Goal: Information Seeking & Learning: Get advice/opinions

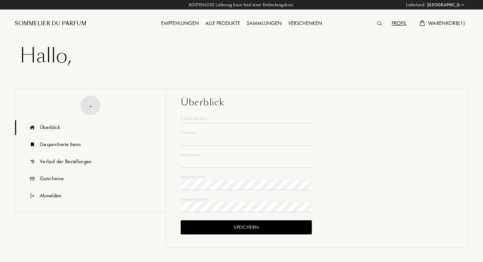
select select "DE"
type input "Elisa"
type input "Caffier"
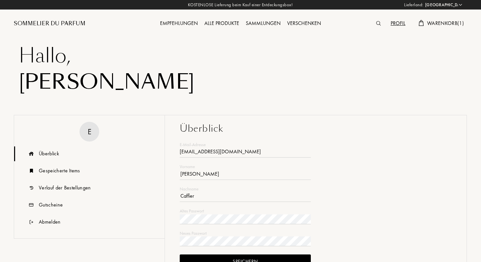
type input "c4elisa@gmail.com"
click at [400, 22] on div "Profil" at bounding box center [398, 23] width 21 height 9
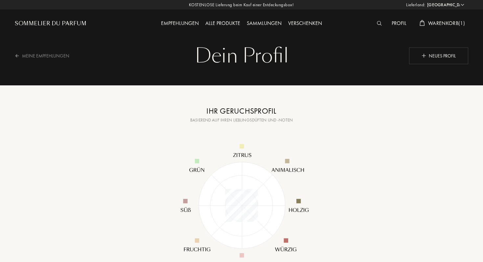
select select "DE"
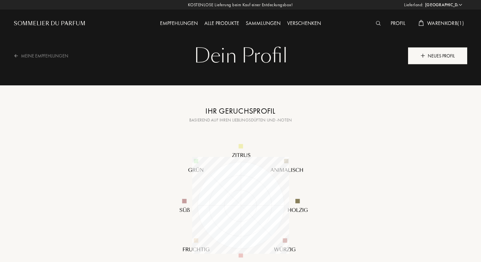
click at [433, 60] on div "Neues Profil" at bounding box center [437, 55] width 59 height 17
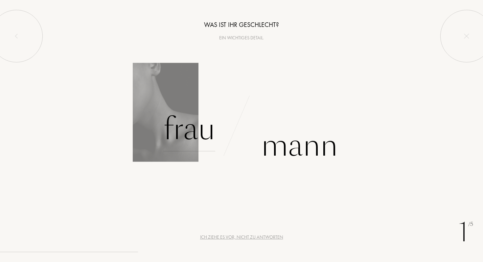
click at [202, 124] on div "Frau" at bounding box center [189, 129] width 52 height 44
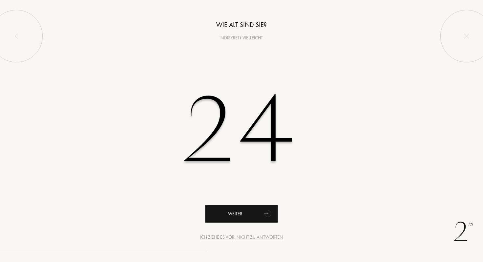
type input "24"
click at [232, 210] on div "Weiter" at bounding box center [241, 213] width 72 height 17
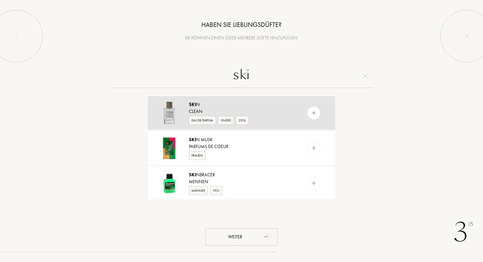
type input "ski"
click at [315, 114] on img at bounding box center [314, 113] width 6 height 6
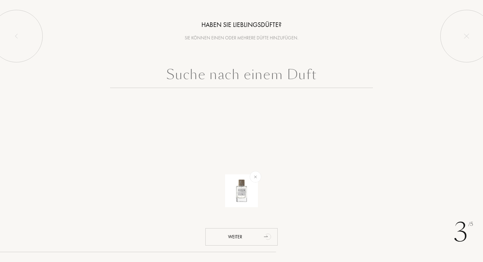
click at [277, 67] on input "text" at bounding box center [241, 76] width 263 height 24
type input "u"
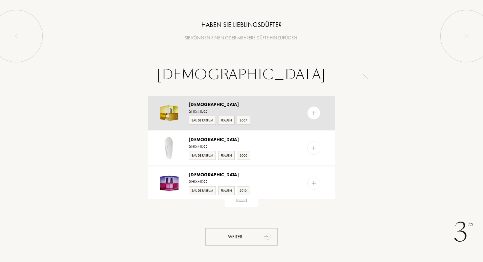
type input "[DEMOGRAPHIC_DATA]"
click at [314, 108] on div at bounding box center [313, 113] width 13 height 13
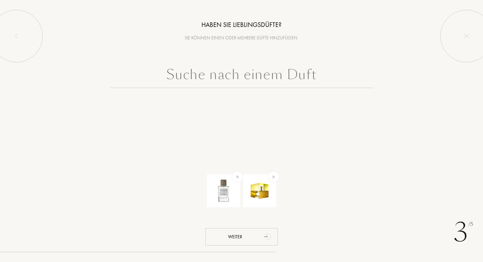
click at [301, 80] on input "text" at bounding box center [241, 76] width 263 height 24
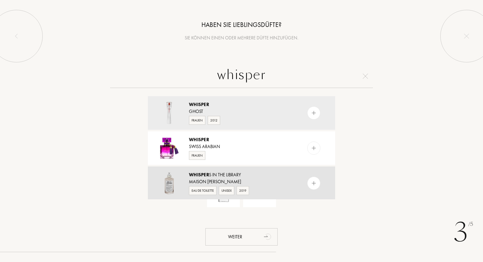
type input "whisper"
click at [315, 181] on img at bounding box center [314, 183] width 6 height 6
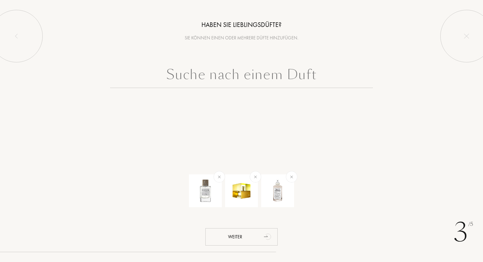
click at [257, 65] on input "text" at bounding box center [241, 76] width 263 height 24
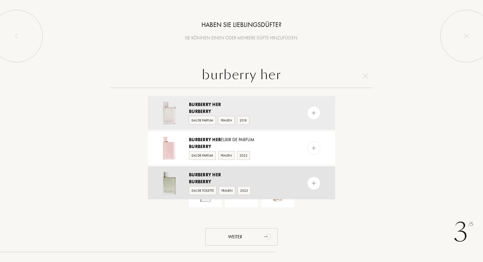
type input "burberry her"
click at [316, 181] on img at bounding box center [314, 183] width 6 height 6
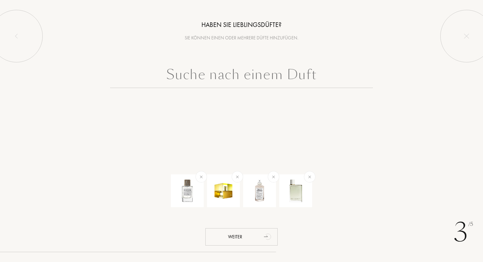
click at [312, 76] on input "text" at bounding box center [241, 76] width 263 height 24
type input "n"
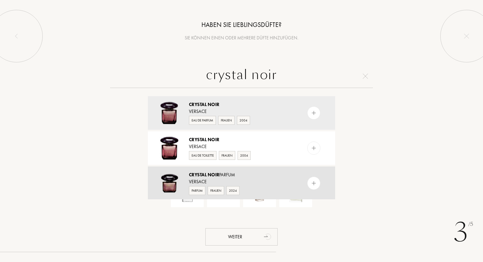
type input "crystal noir"
click at [312, 183] on img at bounding box center [314, 183] width 6 height 6
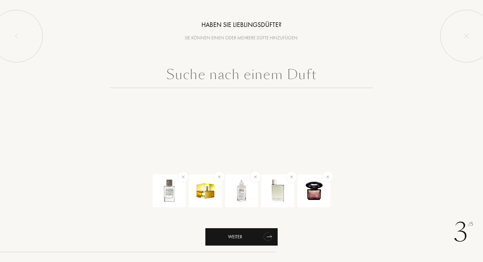
click at [228, 237] on div "Weiter" at bounding box center [241, 236] width 72 height 17
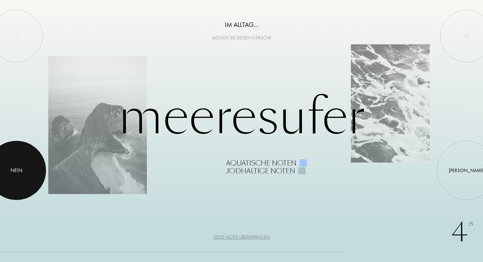
click at [5, 162] on div at bounding box center [16, 170] width 59 height 59
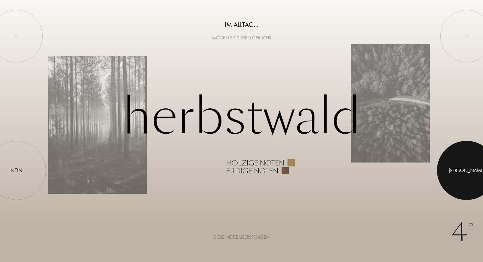
click at [460, 161] on div at bounding box center [466, 170] width 59 height 59
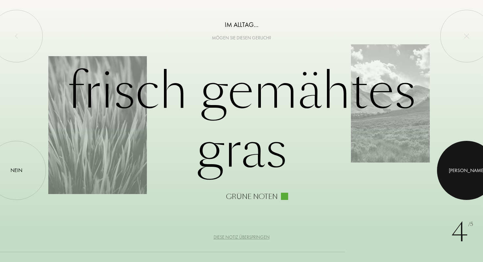
click at [463, 173] on div at bounding box center [466, 170] width 59 height 59
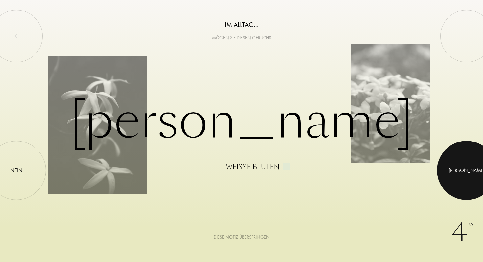
click at [462, 159] on div at bounding box center [466, 170] width 59 height 59
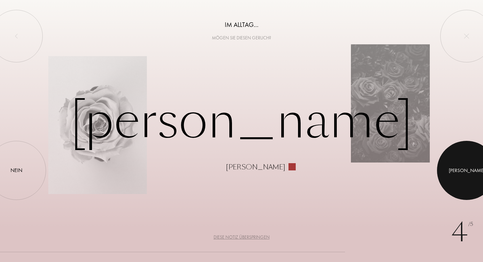
click at [462, 159] on div at bounding box center [466, 170] width 59 height 59
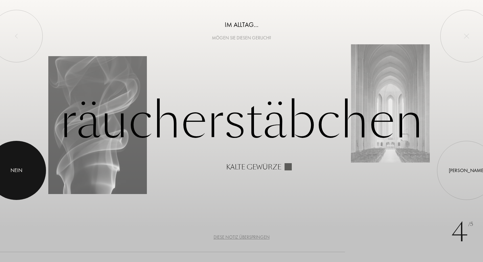
click at [33, 169] on div "Nein" at bounding box center [16, 170] width 59 height 59
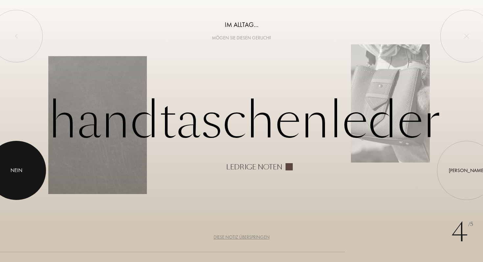
click at [27, 161] on div at bounding box center [16, 170] width 59 height 59
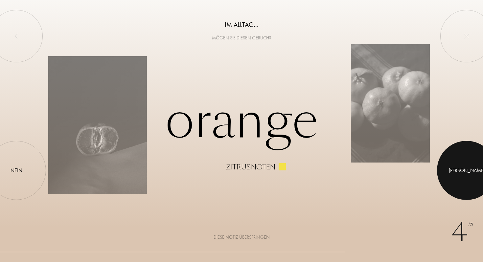
click at [449, 168] on div at bounding box center [466, 170] width 59 height 59
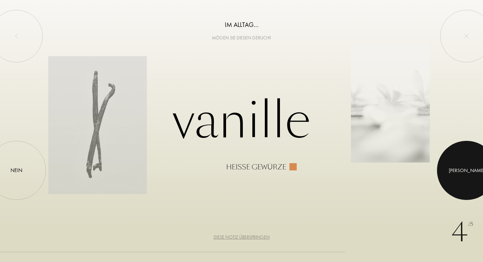
click at [449, 168] on div at bounding box center [466, 170] width 59 height 59
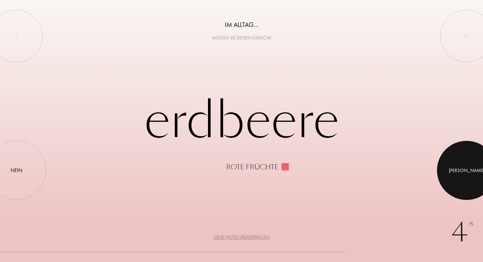
click at [449, 168] on div at bounding box center [466, 170] width 59 height 59
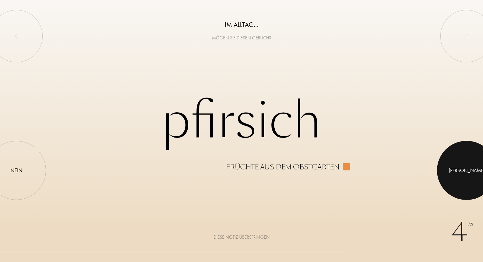
click at [449, 168] on div at bounding box center [466, 170] width 59 height 59
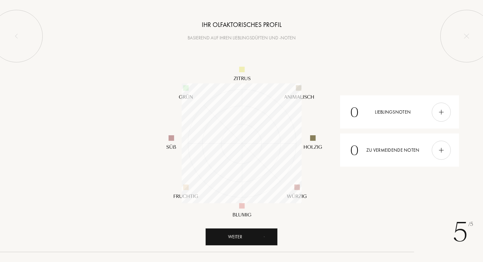
scroll to position [120, 120]
click at [260, 239] on div "Weiter" at bounding box center [241, 236] width 72 height 17
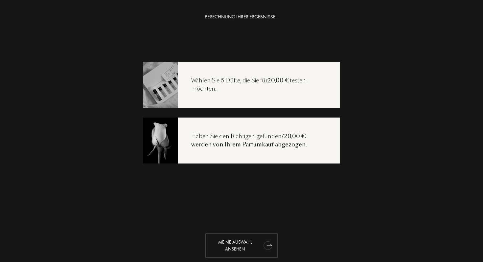
click at [257, 245] on div "Meine Auswahl ansehen" at bounding box center [241, 246] width 72 height 24
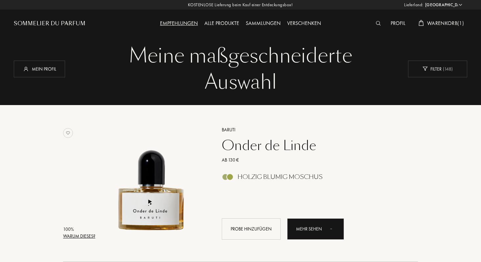
select select "DE"
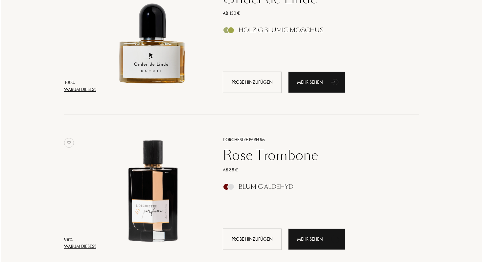
scroll to position [144, 0]
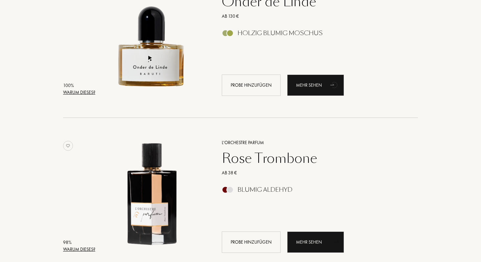
click at [85, 95] on div "Warum dieses?" at bounding box center [79, 92] width 32 height 7
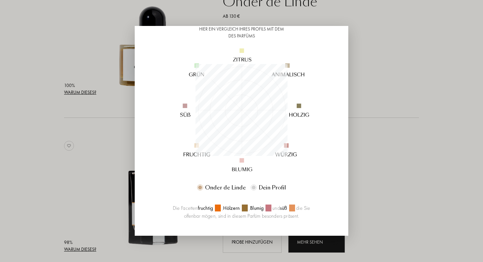
scroll to position [0, 0]
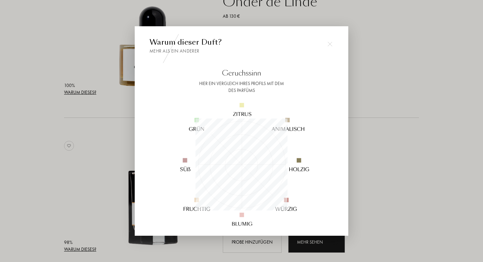
click at [378, 161] on div at bounding box center [241, 131] width 483 height 262
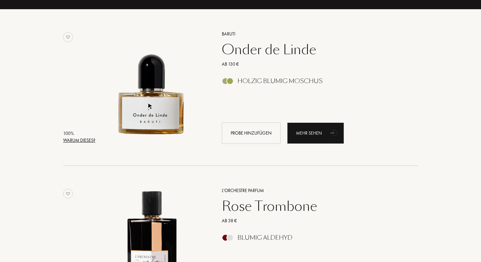
scroll to position [91, 0]
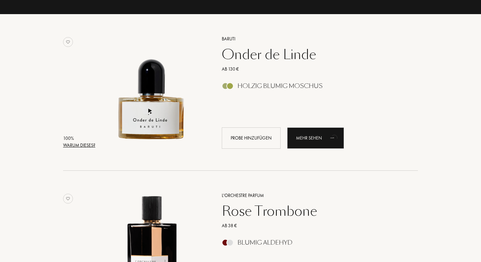
click at [244, 56] on div "Onder de Linde" at bounding box center [313, 55] width 192 height 16
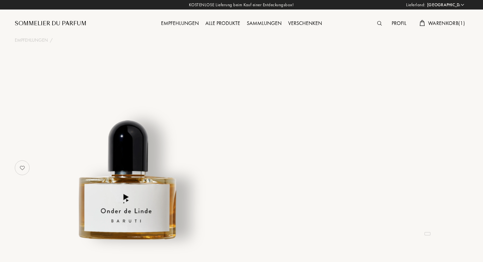
select select "DE"
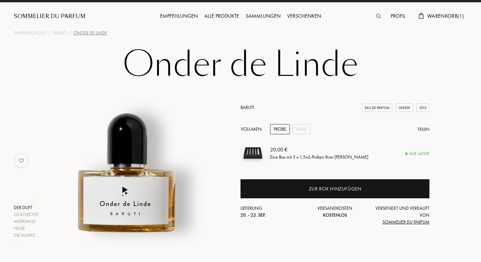
scroll to position [8, 0]
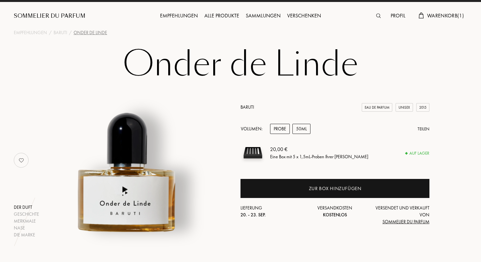
click at [302, 130] on div "50mL" at bounding box center [302, 129] width 18 height 10
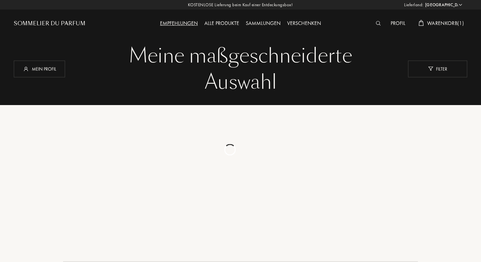
select select "DE"
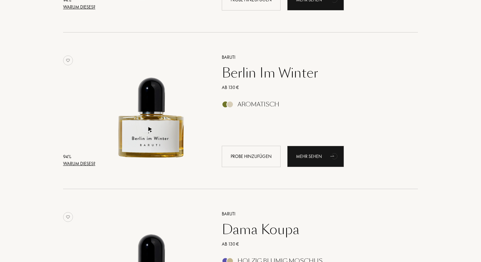
scroll to position [709, 0]
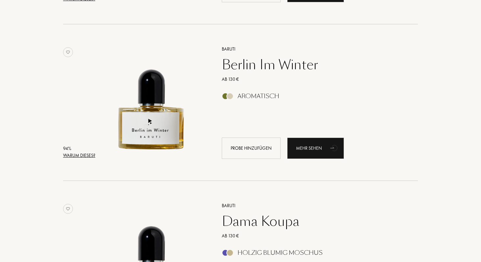
click at [253, 68] on div "Berlin Im Winter" at bounding box center [313, 65] width 192 height 16
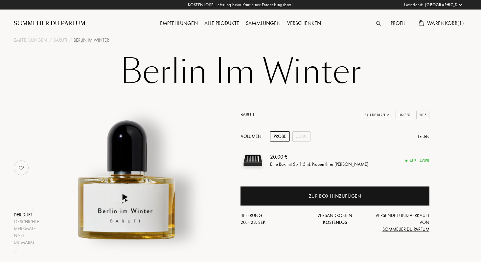
select select "DE"
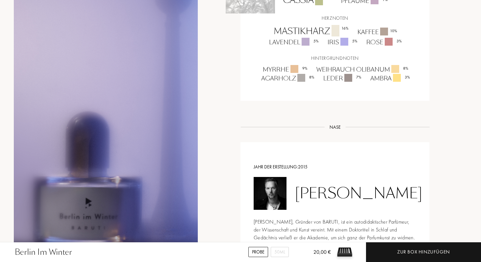
scroll to position [550, 0]
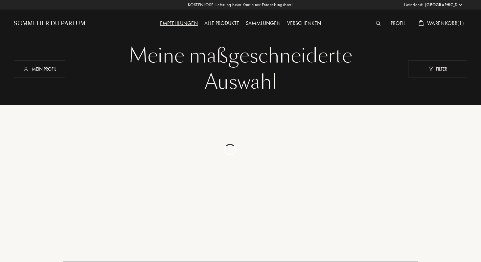
select select "DE"
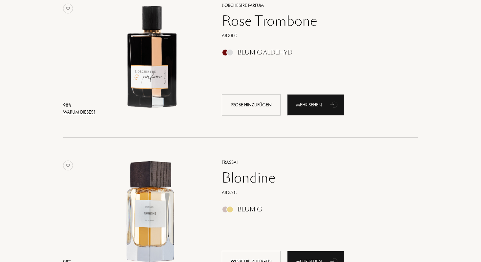
scroll to position [249, 0]
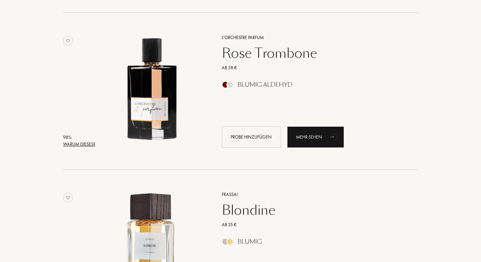
click at [258, 55] on div "Rose Trombone" at bounding box center [313, 53] width 192 height 16
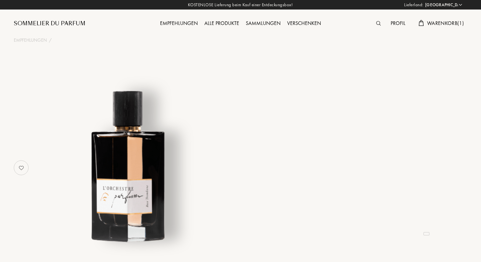
select select "DE"
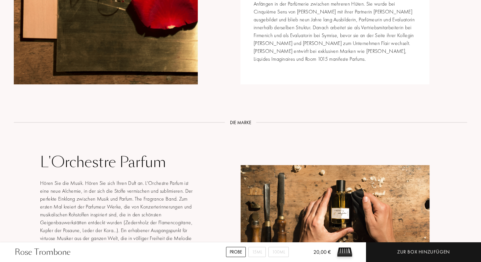
scroll to position [837, 0]
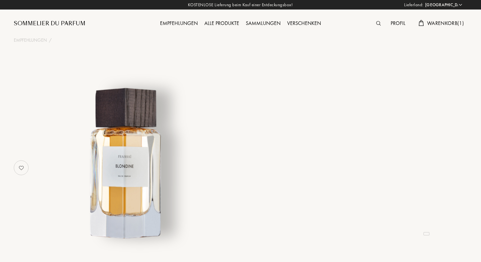
select select "DE"
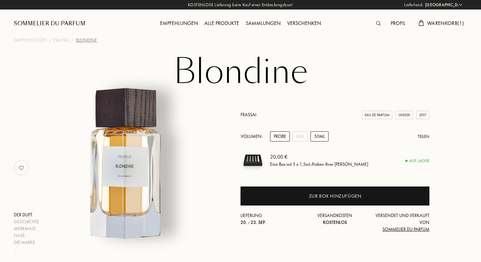
click at [311, 138] on div "50mL" at bounding box center [320, 137] width 18 height 10
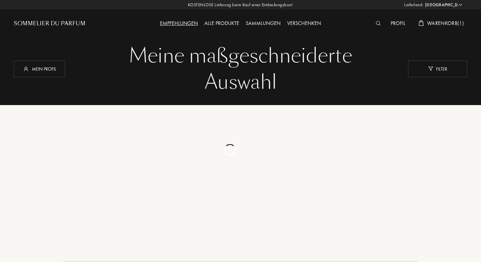
select select "DE"
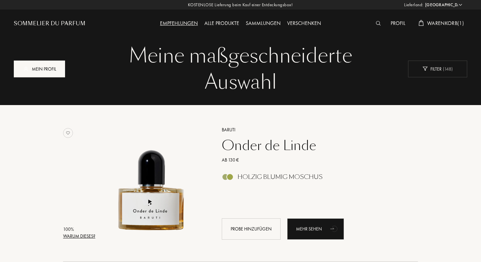
click at [40, 70] on div "Mein Profil" at bounding box center [39, 68] width 51 height 17
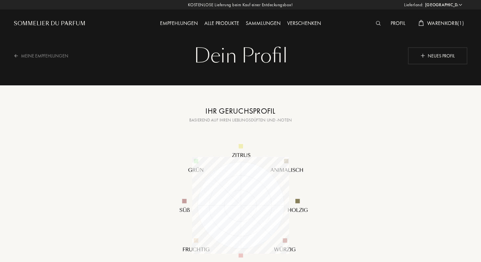
select select "DE"
